Goal: Transaction & Acquisition: Purchase product/service

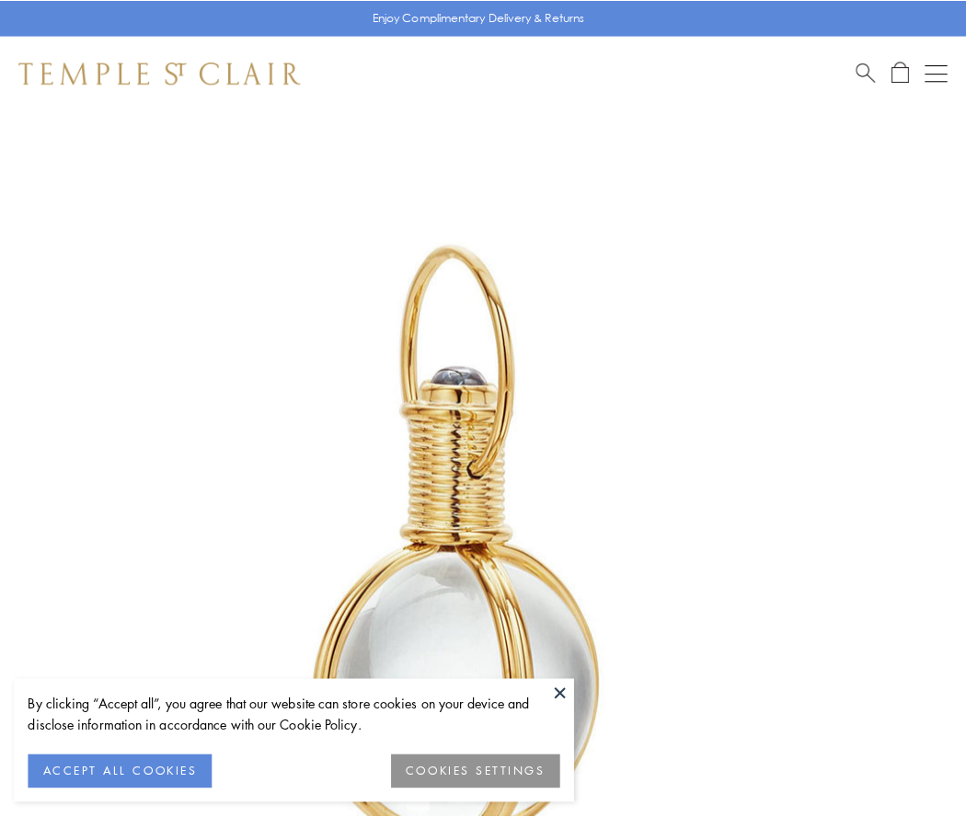
scroll to position [480, 0]
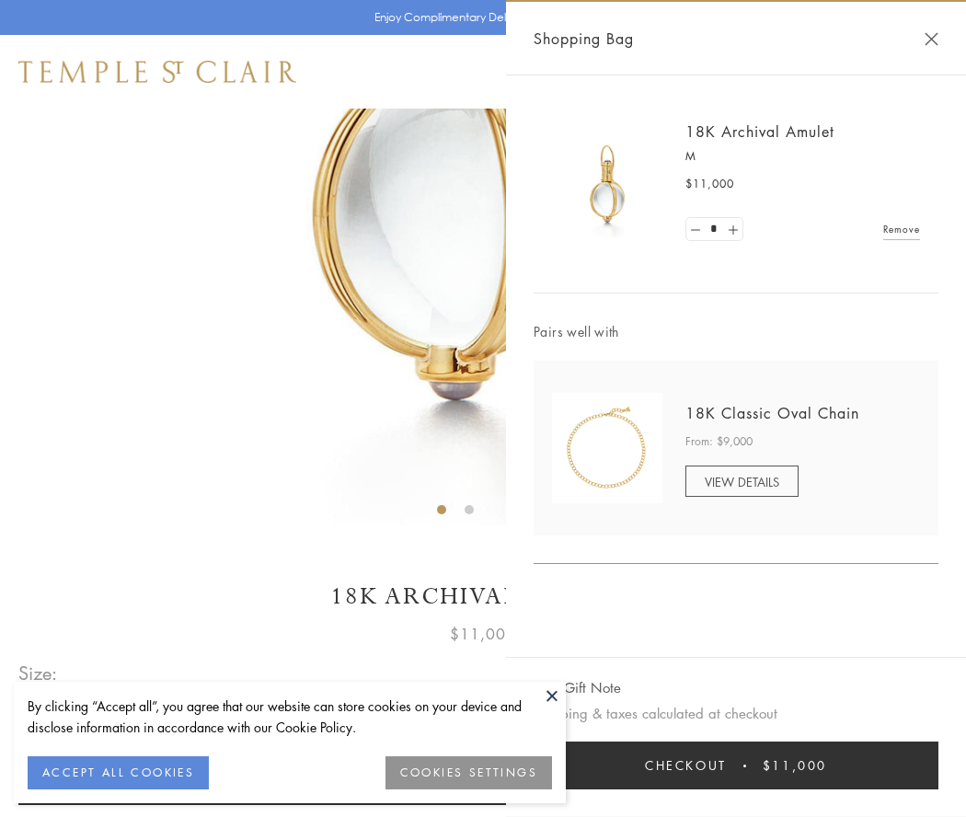
click at [736, 765] on button "Checkout $11,000" at bounding box center [736, 766] width 405 height 48
